Goal: Task Accomplishment & Management: Manage account settings

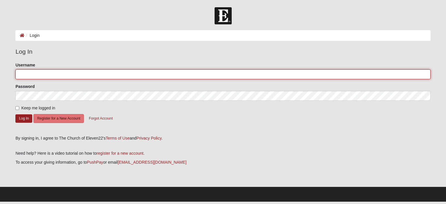
click at [40, 72] on input "Username" at bounding box center [222, 74] width 415 height 10
click at [50, 75] on input "Username" at bounding box center [222, 74] width 415 height 10
click at [62, 78] on input "Username" at bounding box center [222, 74] width 415 height 10
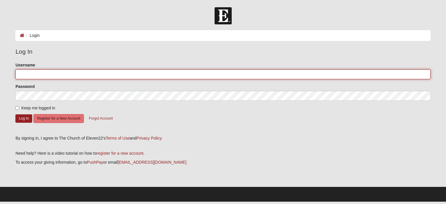
click at [47, 78] on input "Username" at bounding box center [222, 74] width 415 height 10
type input "rudywells"
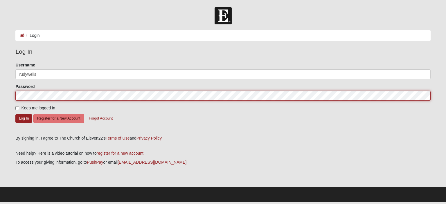
click at [15, 114] on button "Log In" at bounding box center [23, 118] width 17 height 8
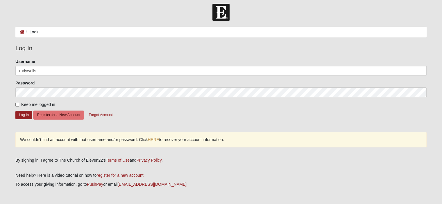
scroll to position [5, 0]
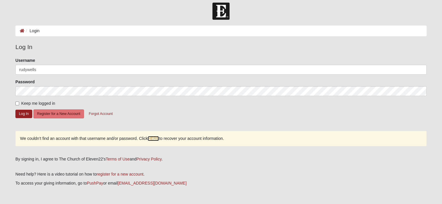
click at [152, 138] on link "HERE" at bounding box center [153, 138] width 11 height 5
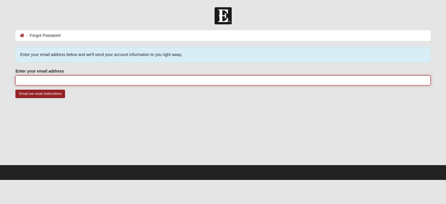
click at [123, 80] on input "Enter your email address" at bounding box center [222, 81] width 415 height 10
type input "[EMAIL_ADDRESS][DOMAIN_NAME]"
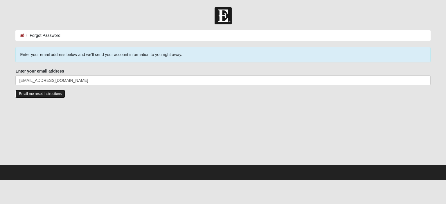
click at [49, 93] on input "Email me reset instructions" at bounding box center [40, 94] width 50 height 8
